Goal: Transaction & Acquisition: Purchase product/service

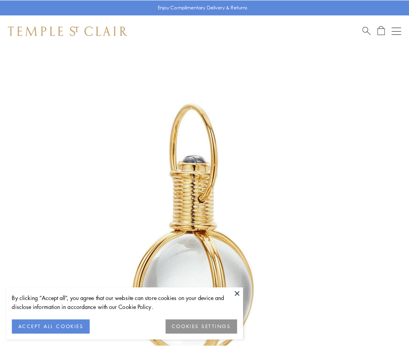
scroll to position [203, 0]
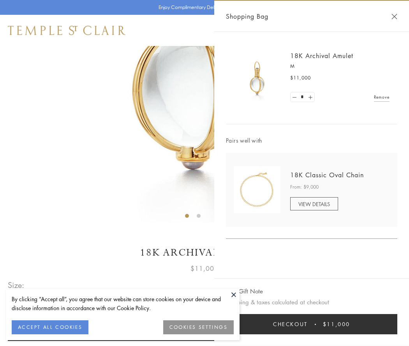
click at [312, 324] on button "Checkout $11,000" at bounding box center [311, 324] width 171 height 20
